Goal: Obtain resource: Download file/media

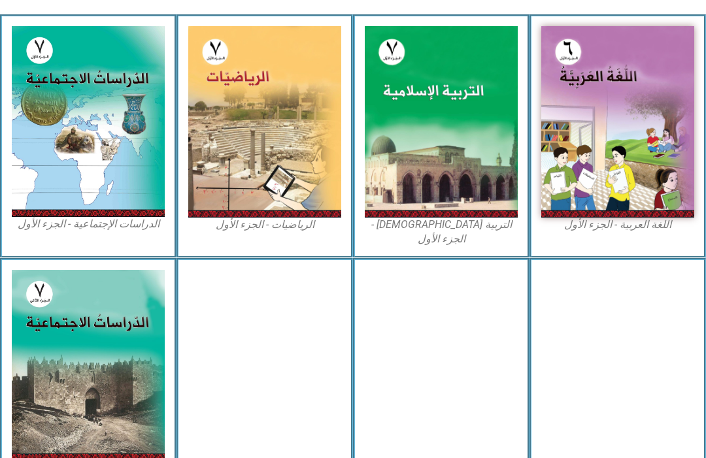
scroll to position [357, 0]
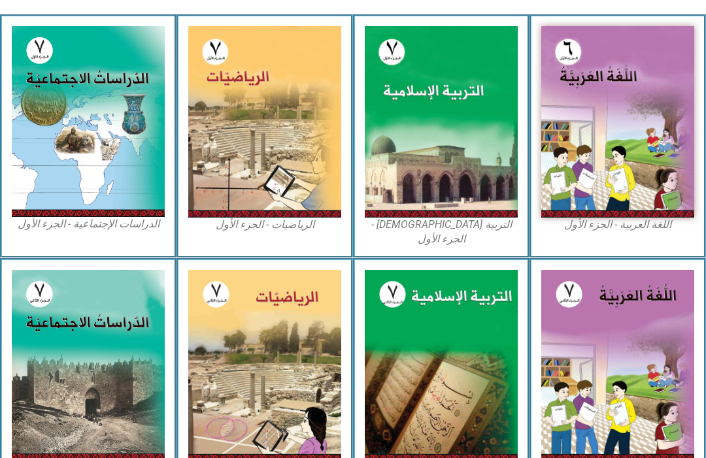
click at [498, 67] on img at bounding box center [441, 121] width 153 height 191
click at [429, 180] on img at bounding box center [441, 121] width 153 height 191
click at [486, 101] on img at bounding box center [441, 121] width 153 height 191
click at [434, 85] on img at bounding box center [441, 121] width 153 height 191
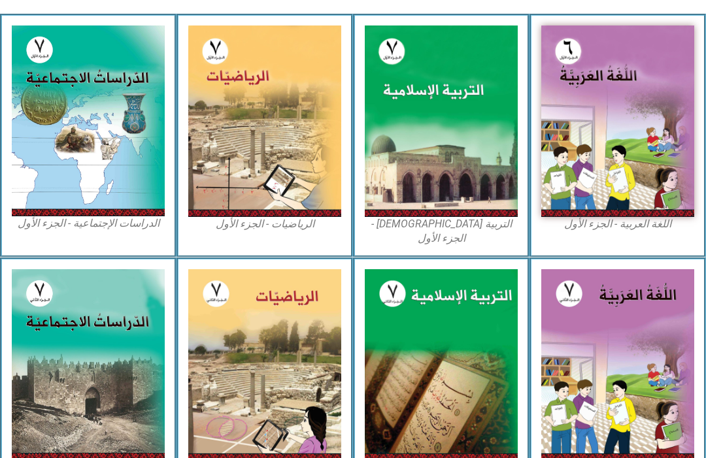
scroll to position [357, 0]
click at [413, 135] on img at bounding box center [441, 120] width 153 height 191
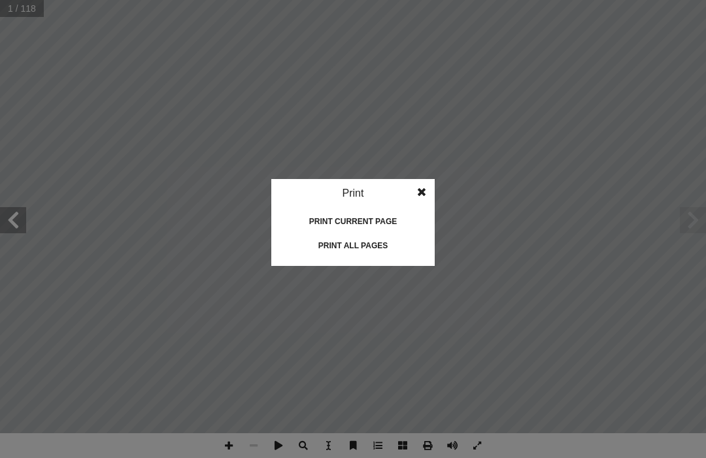
click at [505, 359] on idv "Print Print current page Print left page Print right page Print all pages" at bounding box center [353, 229] width 706 height 458
click at [344, 245] on div "Print all pages" at bounding box center [352, 245] width 131 height 21
